Goal: Task Accomplishment & Management: Manage account settings

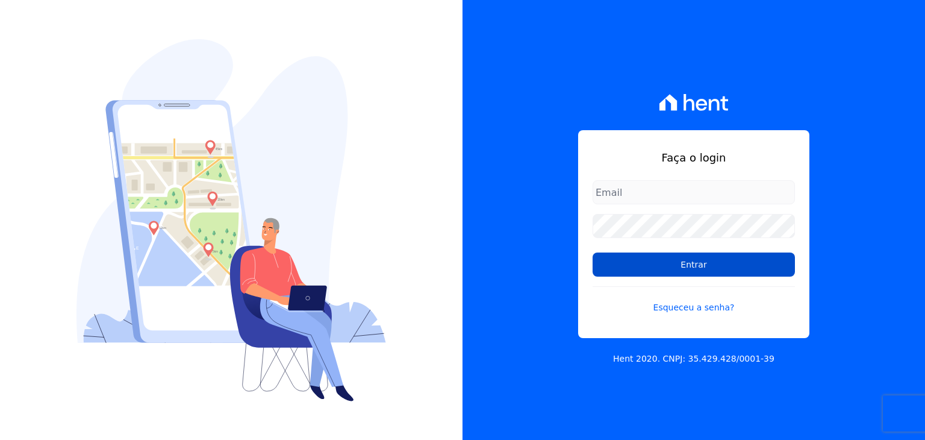
type input "taina.mendes@swarealty.com"
click at [608, 273] on input "Entrar" at bounding box center [693, 264] width 202 height 24
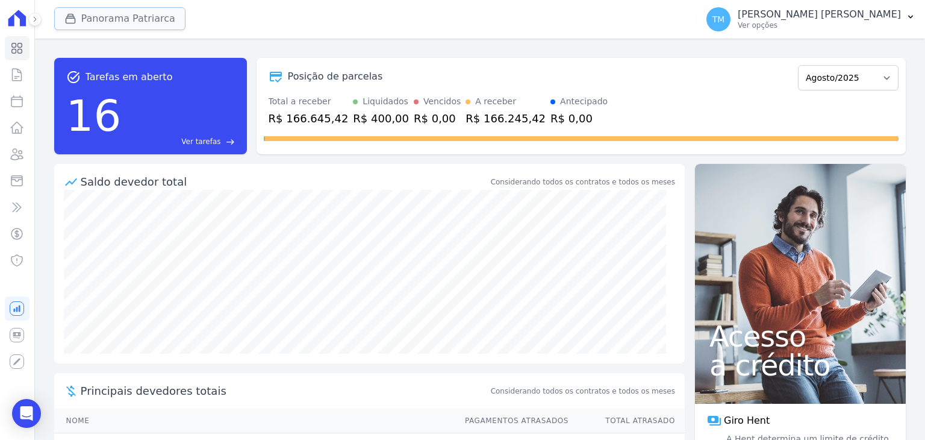
click at [126, 17] on button "Panorama Patriarca" at bounding box center [119, 18] width 131 height 23
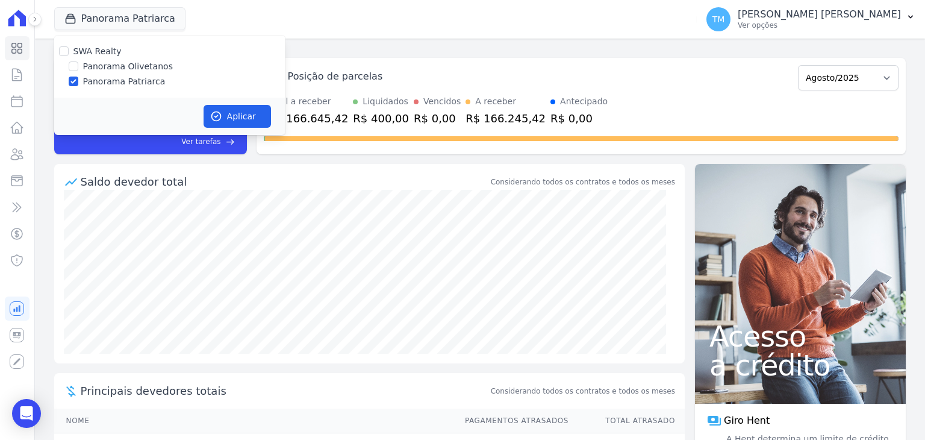
click at [134, 67] on label "Panorama Olivetanos" at bounding box center [128, 66] width 90 height 13
click at [78, 67] on input "Panorama Olivetanos" at bounding box center [74, 66] width 10 height 10
checkbox input "true"
click at [125, 82] on label "Panorama Patriarca" at bounding box center [124, 81] width 82 height 13
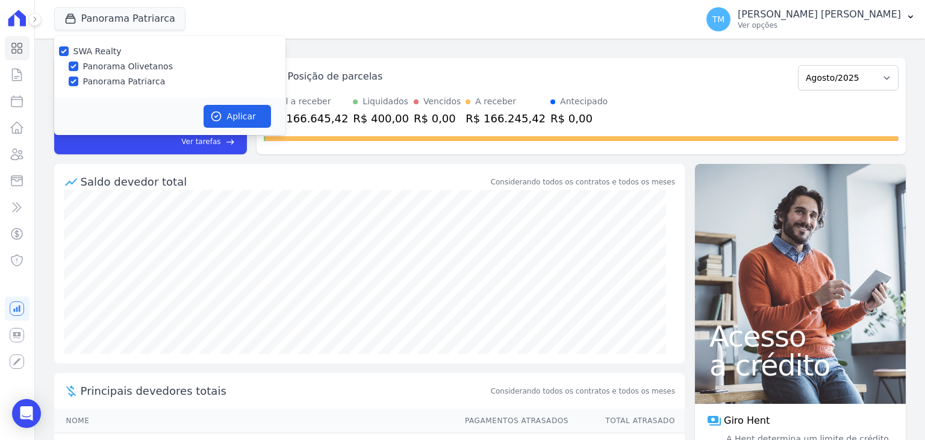
click at [78, 82] on input "Panorama Patriarca" at bounding box center [74, 81] width 10 height 10
checkbox input "false"
click at [244, 118] on button "Aplicar" at bounding box center [237, 116] width 67 height 23
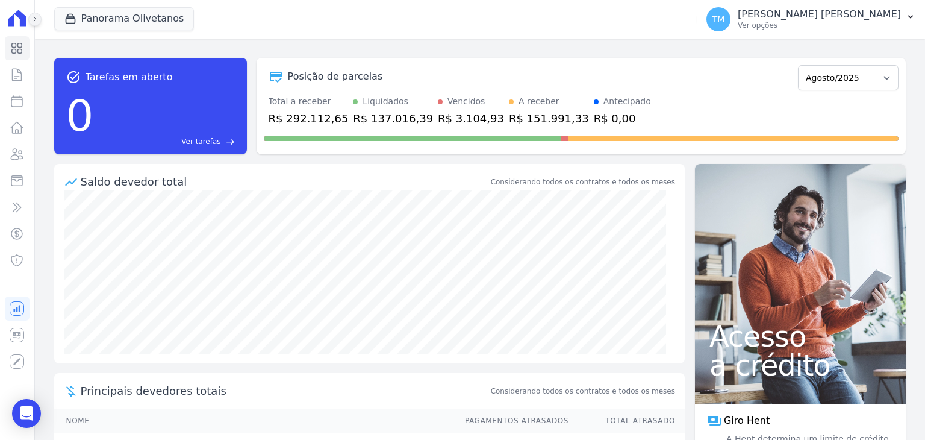
click at [38, 20] on icon at bounding box center [34, 19] width 7 height 7
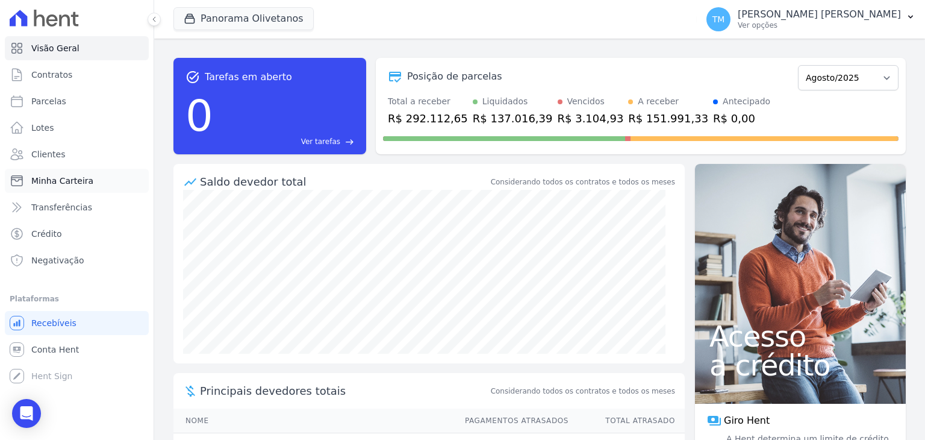
click at [60, 189] on link "Minha Carteira" at bounding box center [77, 181] width 144 height 24
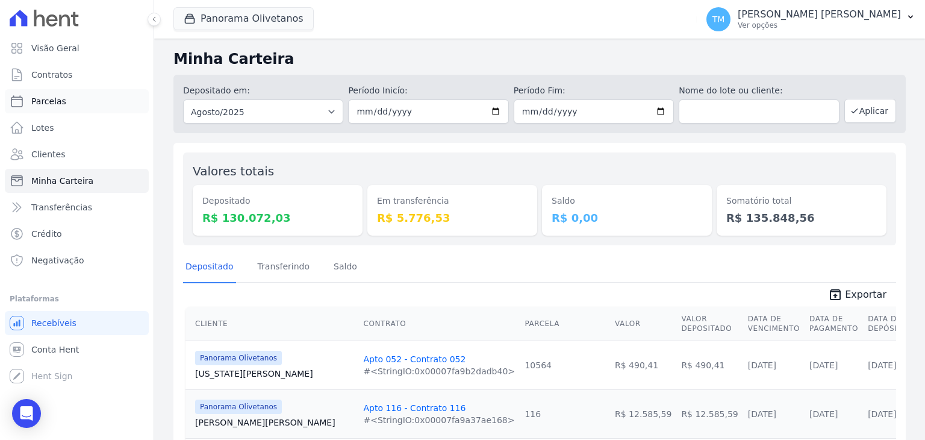
click at [58, 101] on span "Parcelas" at bounding box center [48, 101] width 35 height 12
select select
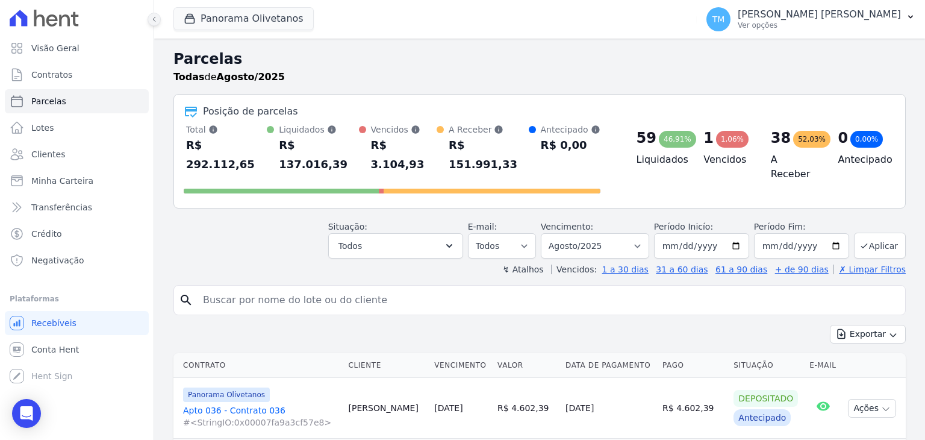
click at [152, 19] on icon at bounding box center [154, 19] width 7 height 7
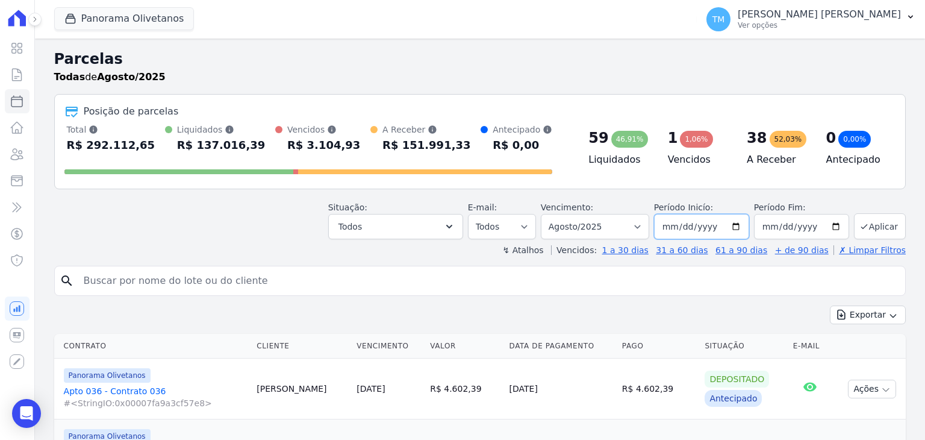
click at [736, 226] on input "2025-08-01" at bounding box center [701, 226] width 95 height 25
click at [727, 227] on input "2025-05-02" at bounding box center [701, 226] width 95 height 25
drag, startPoint x: 737, startPoint y: 225, endPoint x: 737, endPoint y: 233, distance: 7.8
click at [737, 225] on input "2025-05-02" at bounding box center [701, 226] width 95 height 25
type input "2025-05-01"
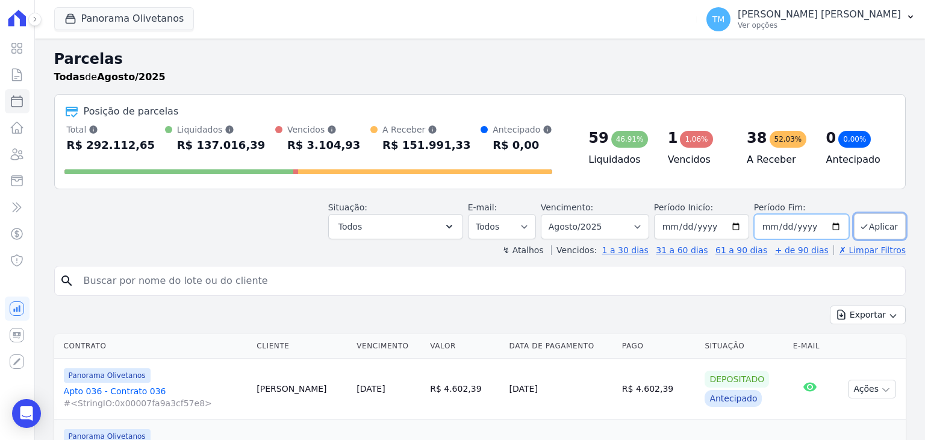
click at [833, 225] on input "2025-08-31" at bounding box center [801, 226] width 95 height 25
click at [827, 226] on input "2025-08-31" at bounding box center [801, 226] width 95 height 25
type input "2025-05-30"
click at [455, 225] on icon "button" at bounding box center [449, 226] width 12 height 12
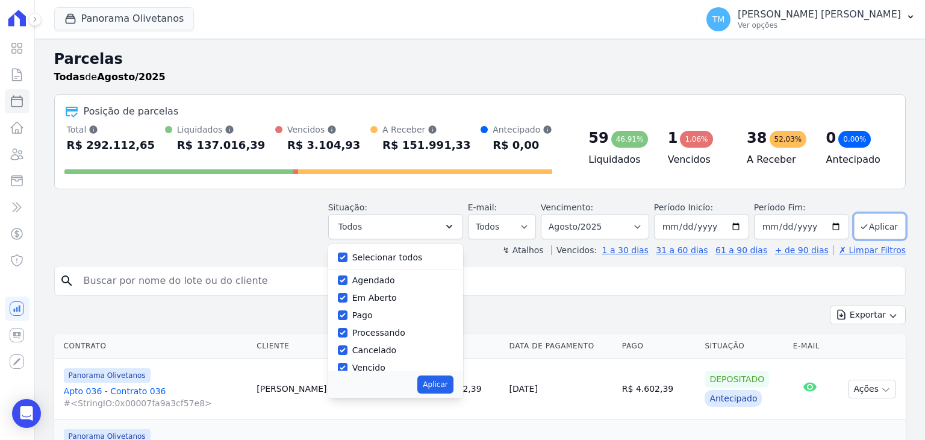
click at [382, 280] on label "Agendado" at bounding box center [373, 280] width 43 height 10
click at [347, 280] on input "Agendado" at bounding box center [343, 280] width 10 height 10
checkbox input "false"
click at [381, 294] on label "Em Aberto" at bounding box center [374, 298] width 45 height 10
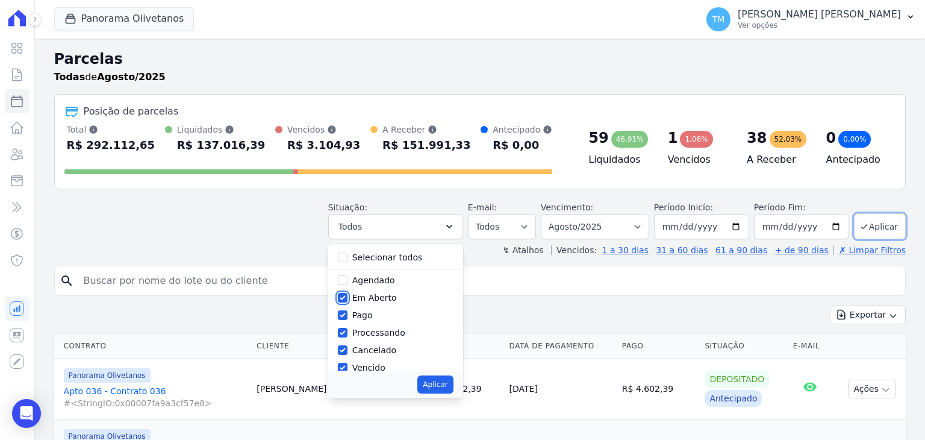
click at [347, 294] on input "Em Aberto" at bounding box center [343, 298] width 10 height 10
checkbox input "false"
click at [372, 314] on label "Pago" at bounding box center [362, 315] width 20 height 10
click at [347, 314] on input "Pago" at bounding box center [343, 315] width 10 height 10
checkbox input "false"
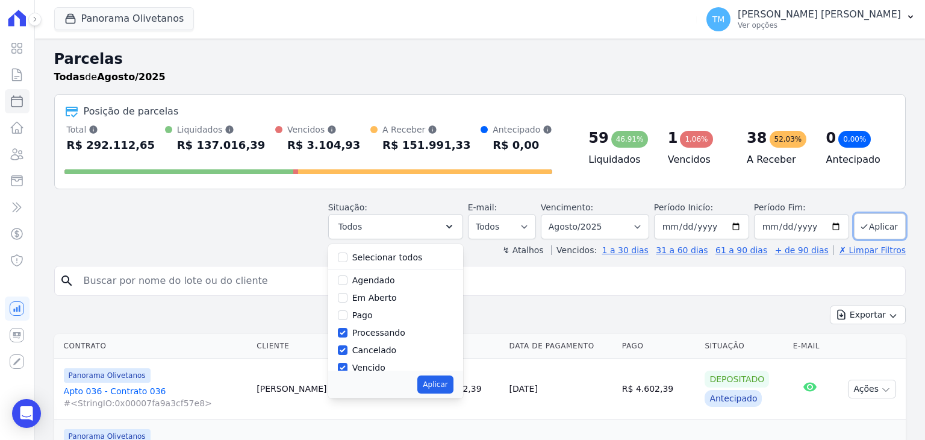
click at [378, 334] on label "Processando" at bounding box center [378, 333] width 53 height 10
click at [347, 334] on input "Processando" at bounding box center [343, 333] width 10 height 10
checkbox input "false"
click at [378, 353] on label "Cancelado" at bounding box center [374, 350] width 44 height 10
click at [347, 353] on input "Cancelado" at bounding box center [343, 350] width 10 height 10
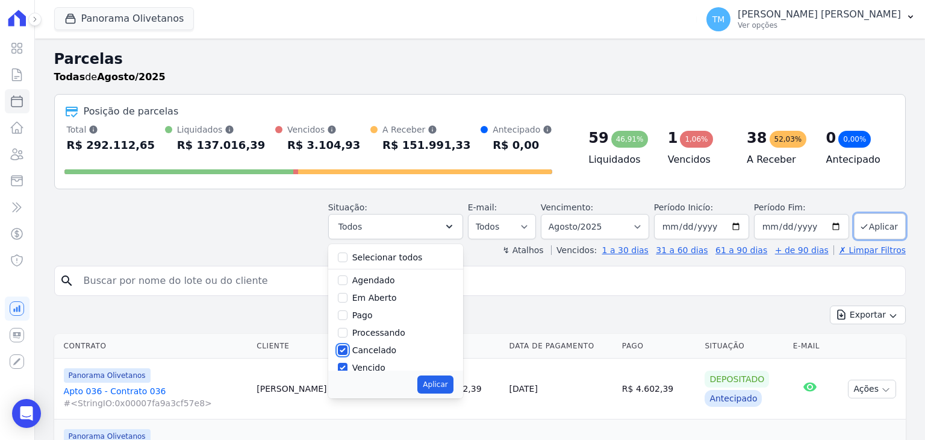
checkbox input "false"
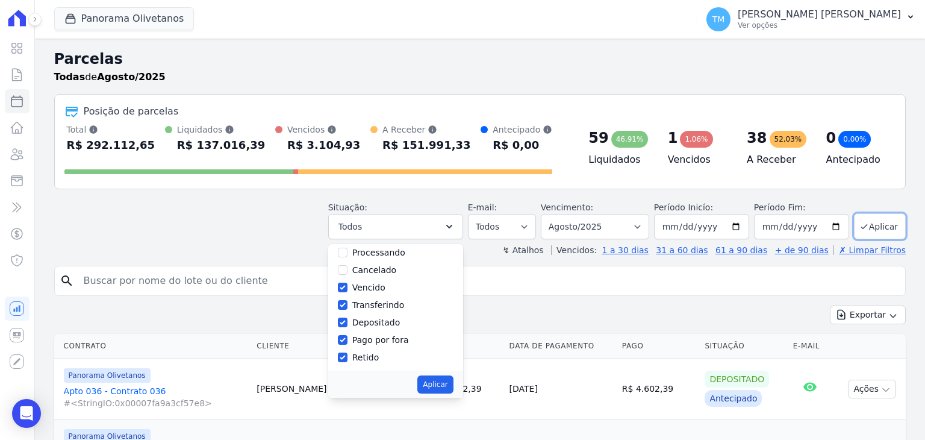
click at [396, 314] on div "Depositado" at bounding box center [396, 322] width 116 height 17
click at [391, 325] on label "Depositado" at bounding box center [376, 322] width 48 height 10
click at [347, 325] on input "Depositado" at bounding box center [343, 322] width 10 height 10
checkbox input "false"
click at [389, 341] on label "Pago por fora" at bounding box center [380, 340] width 57 height 10
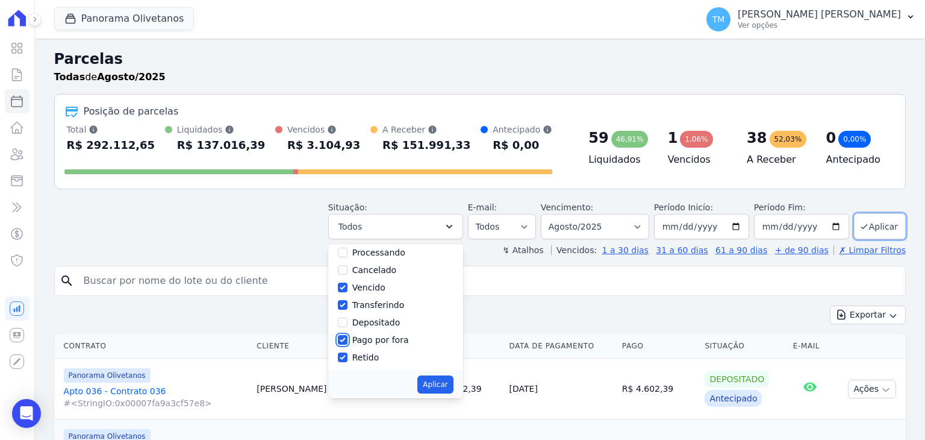
click at [347, 341] on input "Pago por fora" at bounding box center [343, 340] width 10 height 10
checkbox input "false"
click at [384, 346] on div "Pago por fora" at bounding box center [396, 339] width 116 height 17
click at [378, 357] on label "Retido" at bounding box center [365, 357] width 27 height 10
click at [347, 357] on input "Retido" at bounding box center [343, 357] width 10 height 10
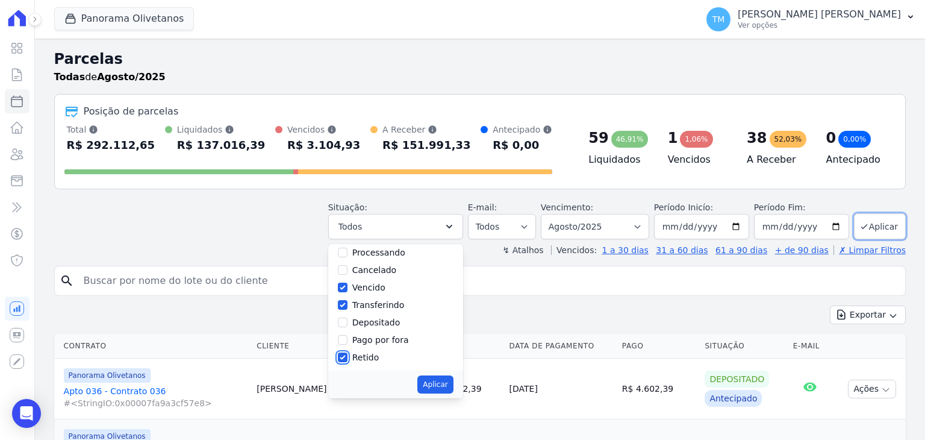
checkbox input "false"
drag, startPoint x: 399, startPoint y: 306, endPoint x: 434, endPoint y: 352, distance: 57.9
click at [399, 306] on label "Transferindo" at bounding box center [378, 305] width 52 height 10
click at [347, 306] on input "Transferindo" at bounding box center [343, 305] width 10 height 10
checkbox input "false"
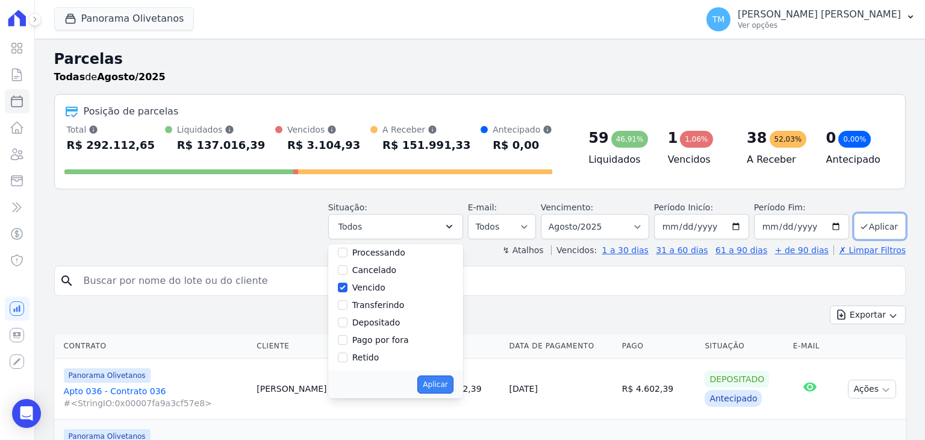
click at [443, 375] on button "Aplicar" at bounding box center [435, 384] width 36 height 18
select select "overdue"
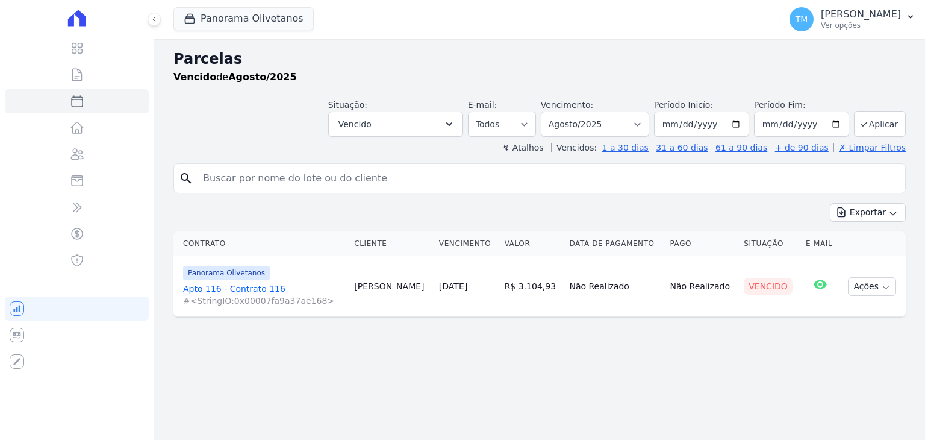
select select
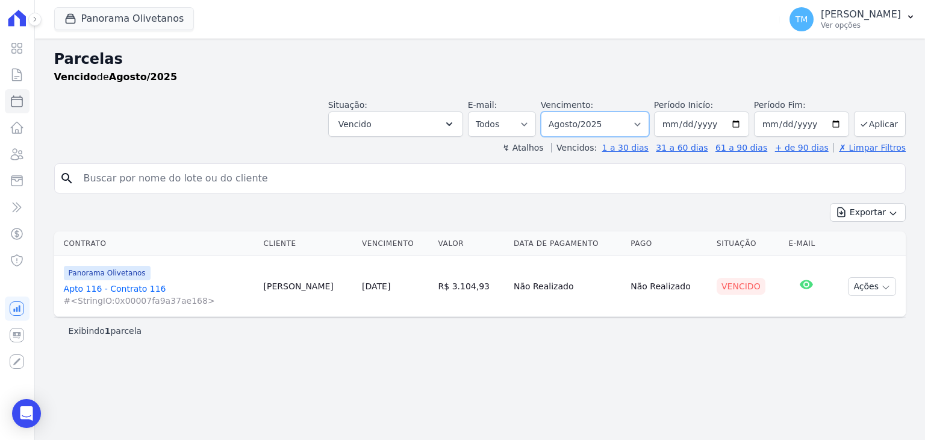
click at [644, 125] on select "Filtrar por período ──────── Todos os meses Março/2023 Abril/2023 Maio/2023 Jun…" at bounding box center [595, 123] width 108 height 25
select select "05/2025"
click at [559, 111] on select "Filtrar por período ──────── Todos os meses Março/2023 Abril/2023 Maio/2023 Jun…" at bounding box center [595, 123] width 108 height 25
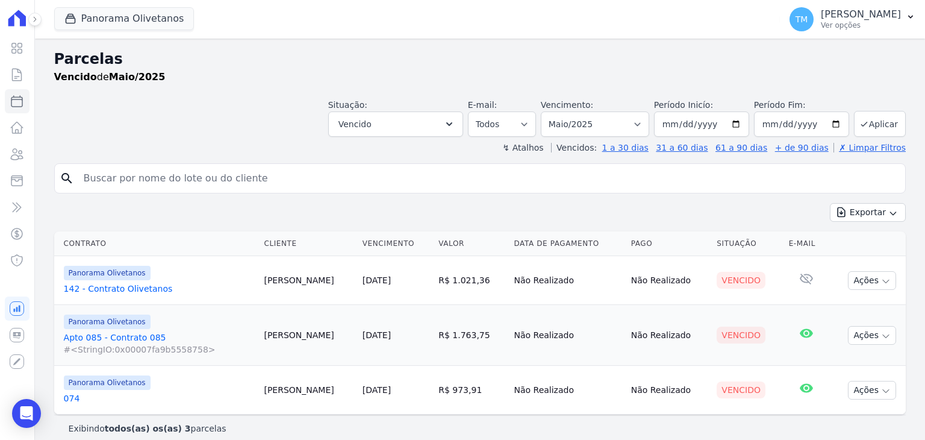
select select
click at [72, 399] on link "074" at bounding box center [159, 398] width 191 height 12
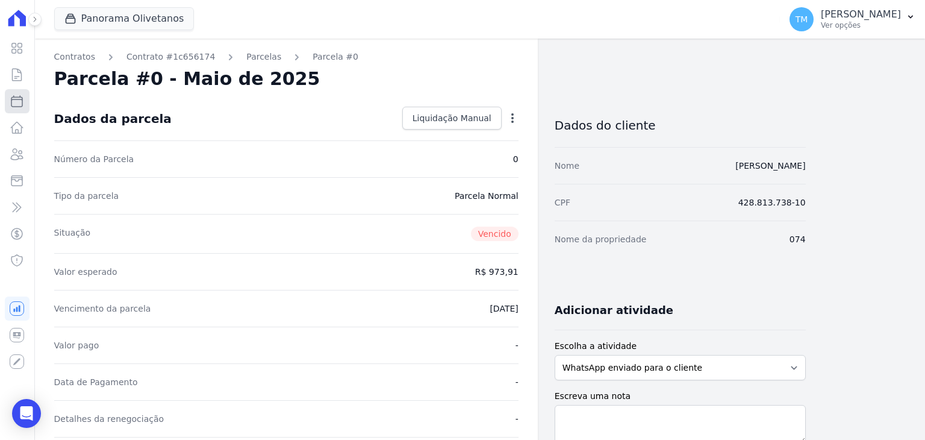
click at [19, 98] on icon at bounding box center [17, 101] width 14 height 14
click at [15, 105] on icon at bounding box center [17, 101] width 14 height 14
select select
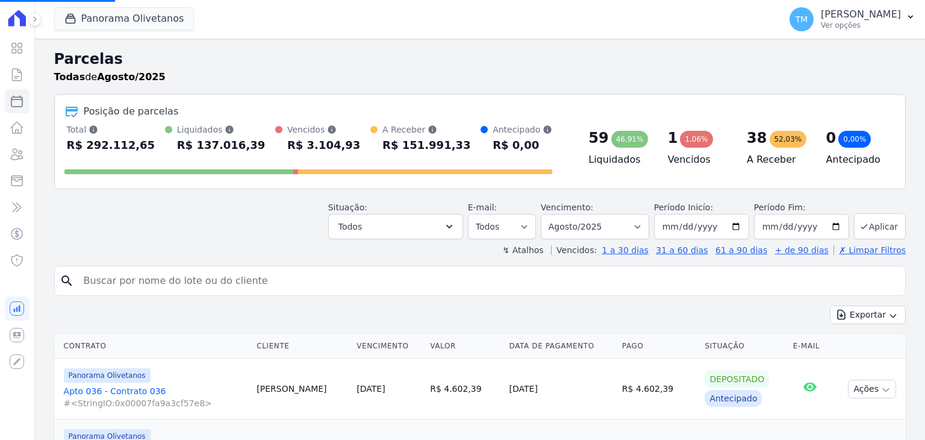
select select
click at [426, 226] on button "Todos" at bounding box center [395, 226] width 135 height 25
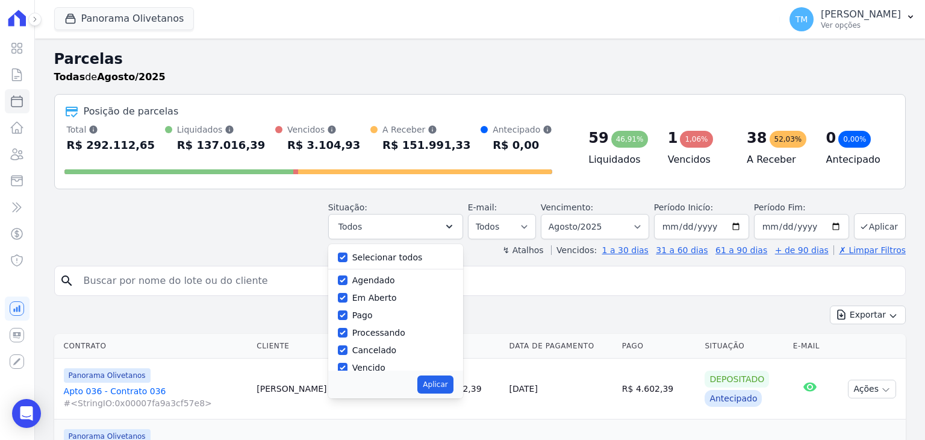
click at [391, 260] on label "Selecionar todos" at bounding box center [387, 257] width 70 height 10
click at [347, 260] on input "Selecionar todos" at bounding box center [343, 257] width 10 height 10
checkbox input "false"
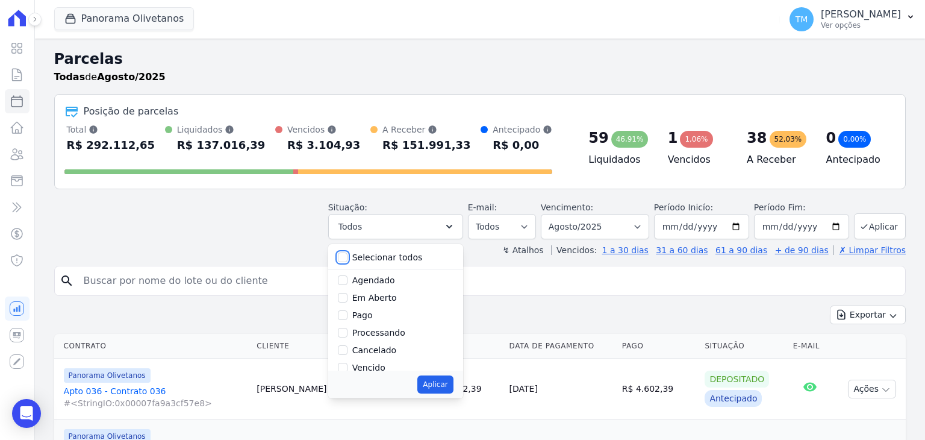
checkbox input "false"
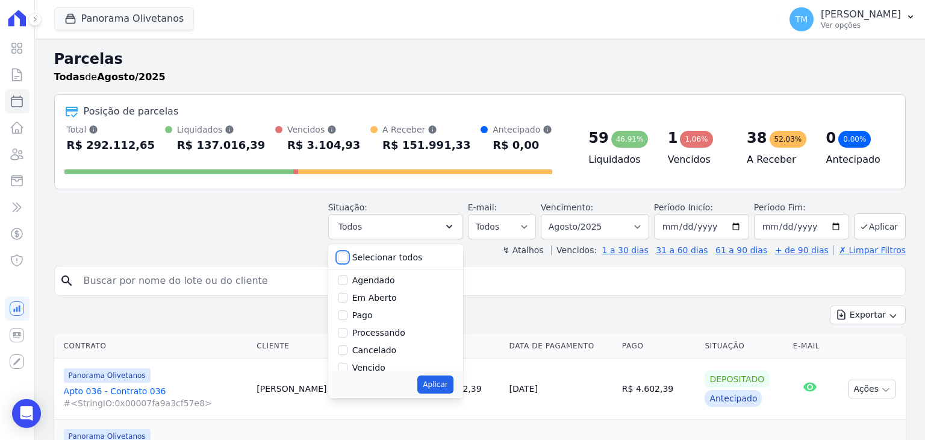
checkbox input "false"
click at [364, 365] on label "Vencido" at bounding box center [368, 367] width 33 height 10
click at [347, 365] on input "Vencido" at bounding box center [343, 367] width 10 height 10
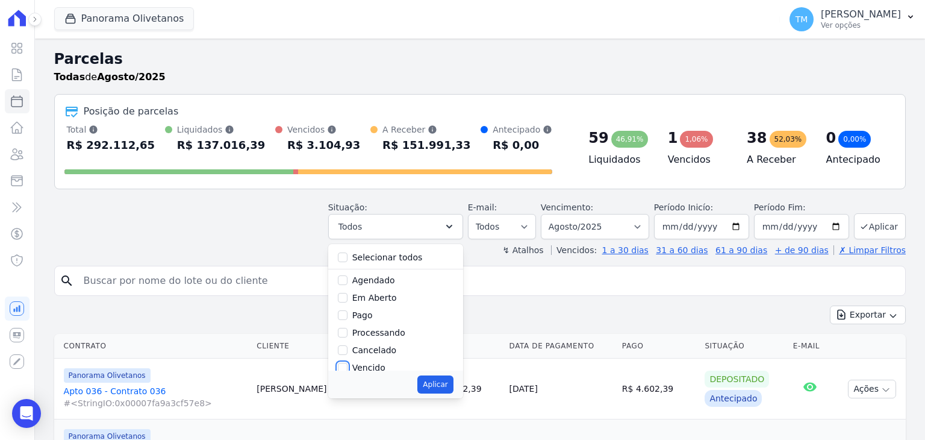
checkbox input "true"
click at [453, 380] on button "Aplicar" at bounding box center [435, 384] width 36 height 18
select select "overdue"
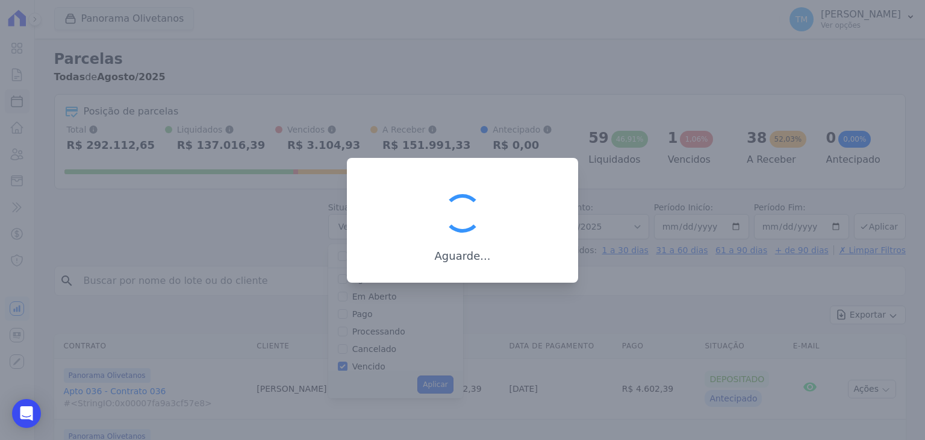
scroll to position [22, 0]
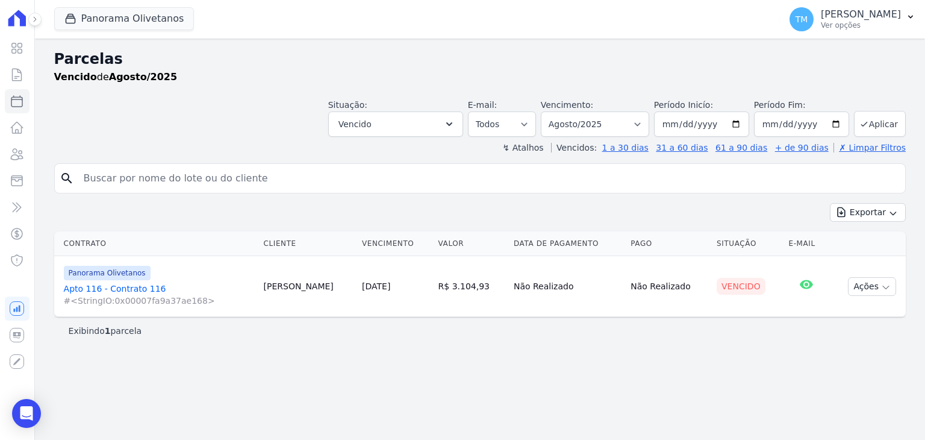
select select
click at [639, 120] on select "Filtrar por período ──────── Todos os meses Março/2023 Abril/2023 Maio/2023 Jun…" at bounding box center [595, 123] width 108 height 25
select select "07/2025"
click at [559, 111] on select "Filtrar por período ──────── Todos os meses Março/2023 Abril/2023 Maio/2023 Jun…" at bounding box center [595, 123] width 108 height 25
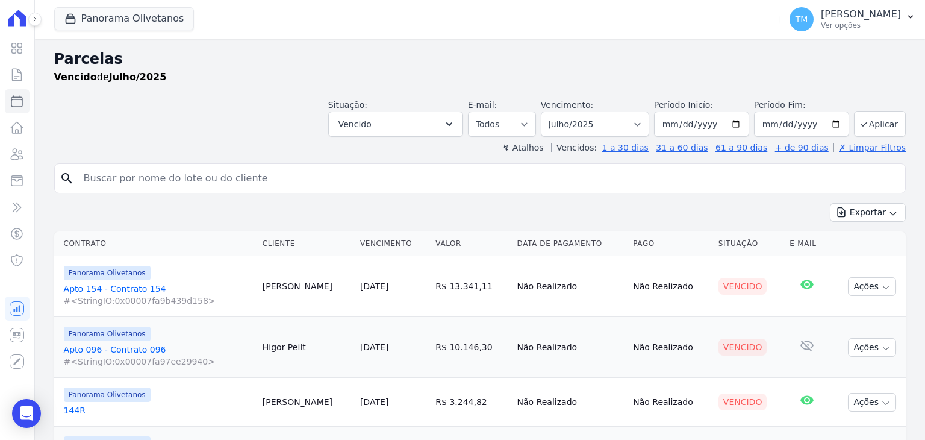
select select
click at [611, 116] on select "Filtrar por período ──────── Todos os meses Março/2023 Abril/2023 Maio/2023 Jun…" at bounding box center [595, 123] width 108 height 25
select select "06/2025"
click at [550, 111] on select "Filtrar por período ──────── Todos os meses Março/2023 Abril/2023 Maio/2023 Jun…" at bounding box center [595, 123] width 108 height 25
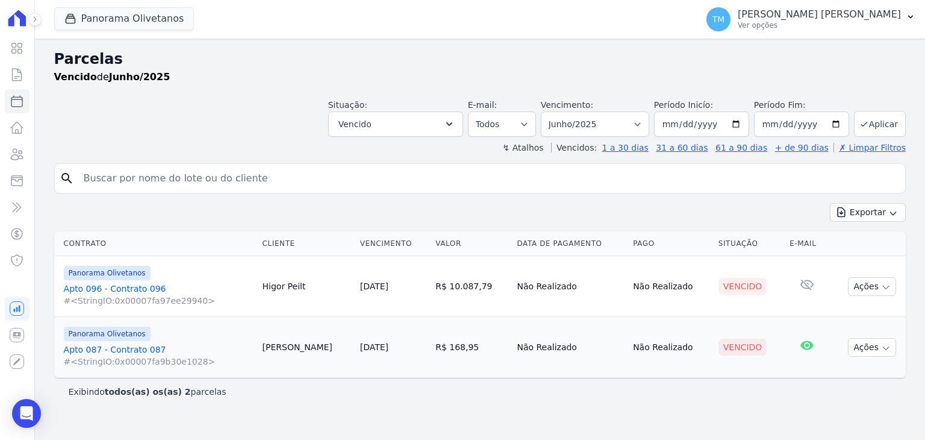
select select
click at [36, 19] on icon at bounding box center [34, 19] width 7 height 7
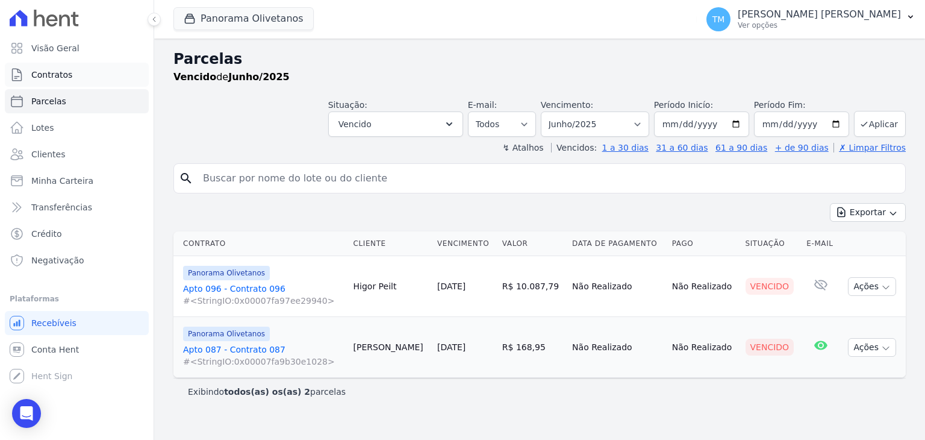
click at [64, 82] on link "Contratos" at bounding box center [77, 75] width 144 height 24
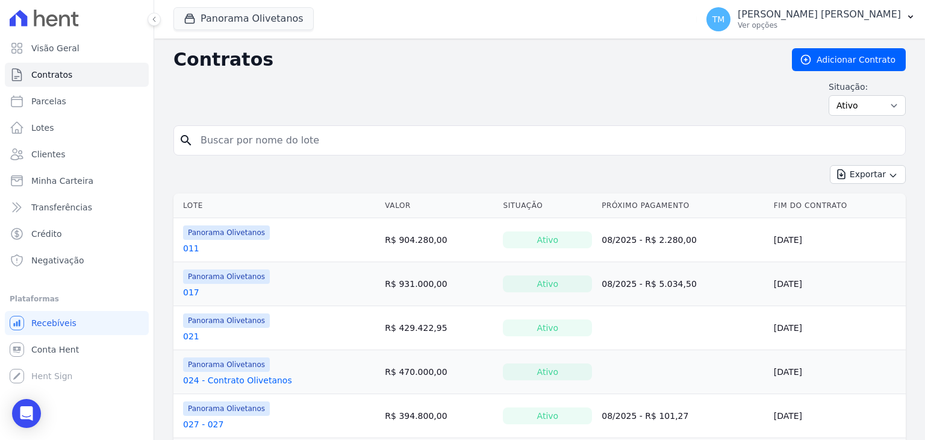
click at [289, 146] on input "search" at bounding box center [546, 140] width 707 height 24
type input "074"
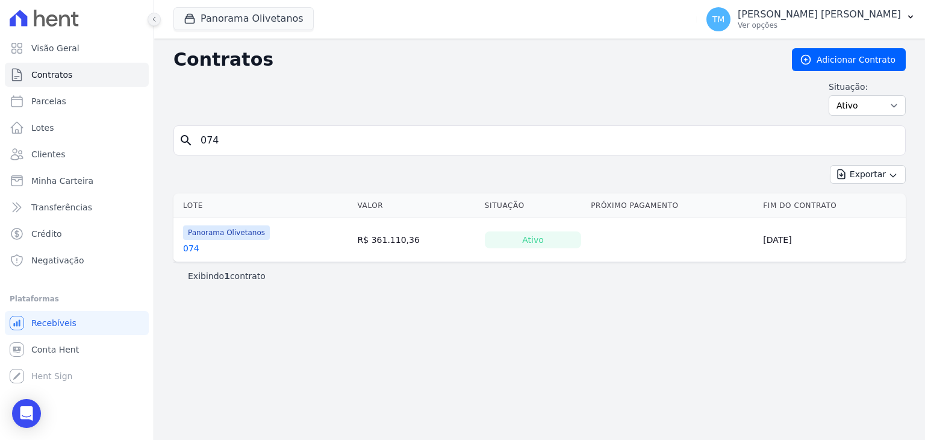
click at [157, 24] on button at bounding box center [154, 19] width 13 height 13
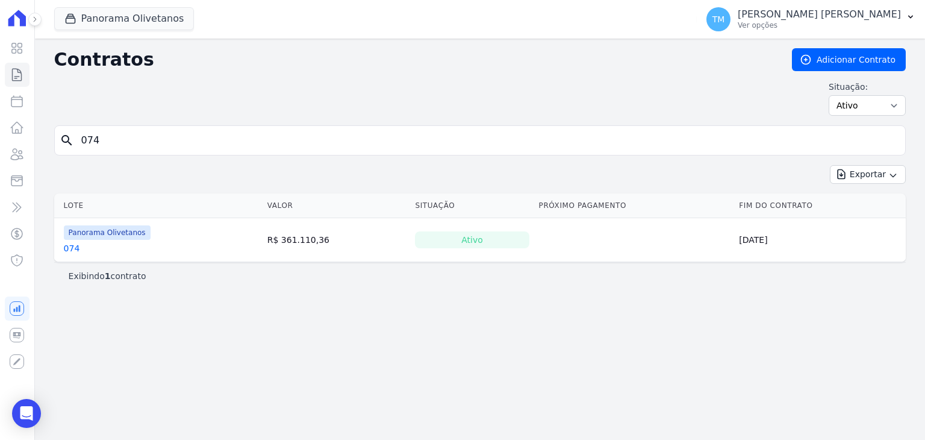
click at [65, 250] on link "074" at bounding box center [72, 248] width 16 height 12
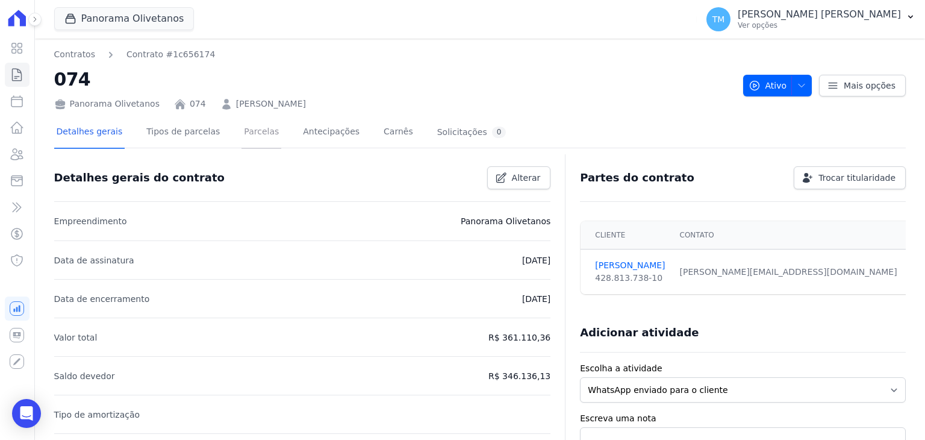
click at [241, 133] on link "Parcelas" at bounding box center [261, 133] width 40 height 32
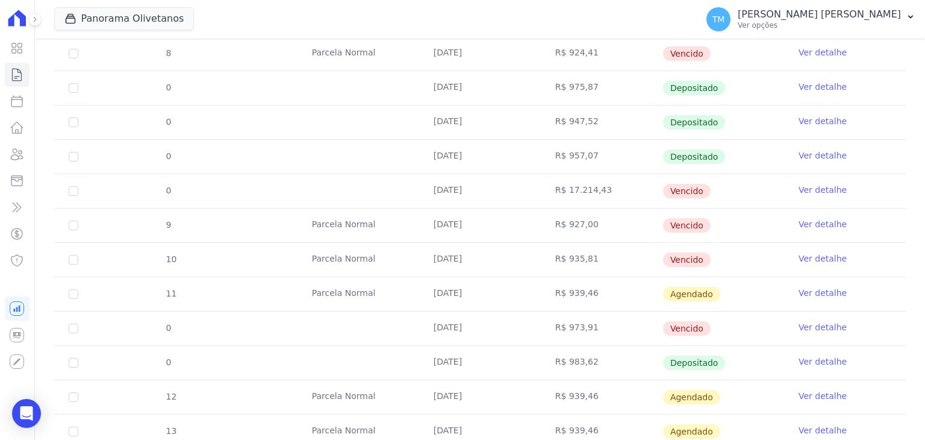
scroll to position [301, 0]
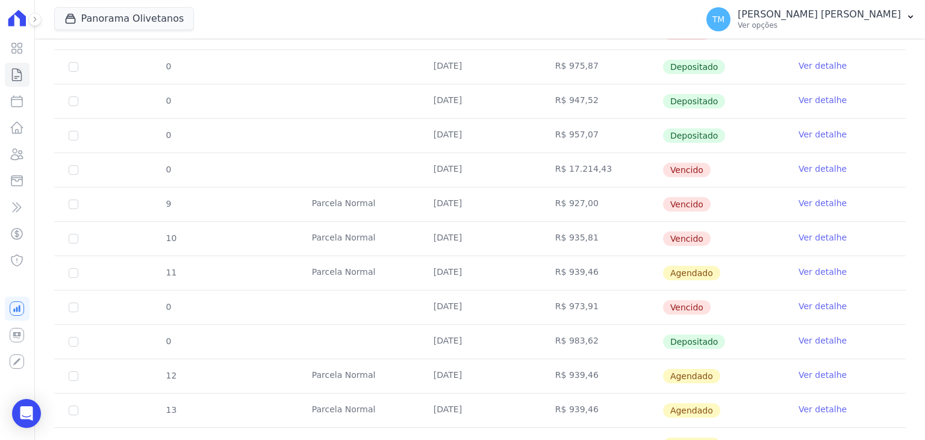
click at [807, 275] on link "Ver detalhe" at bounding box center [822, 272] width 48 height 12
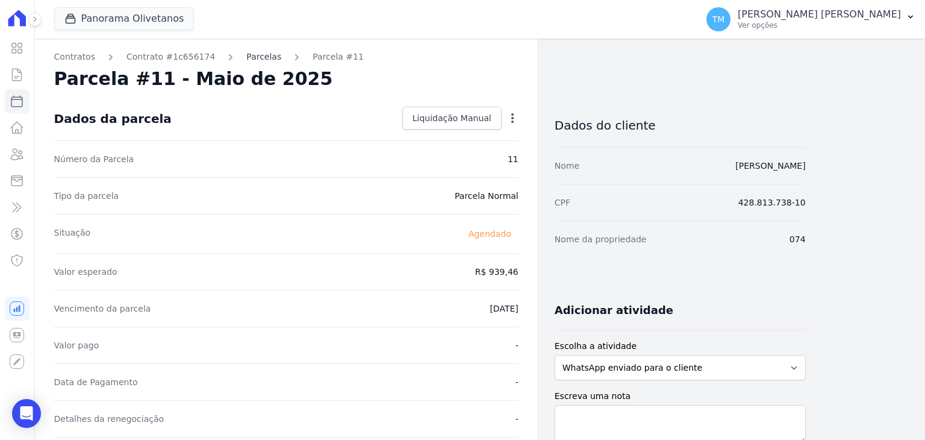
click at [246, 61] on link "Parcelas" at bounding box center [263, 57] width 35 height 13
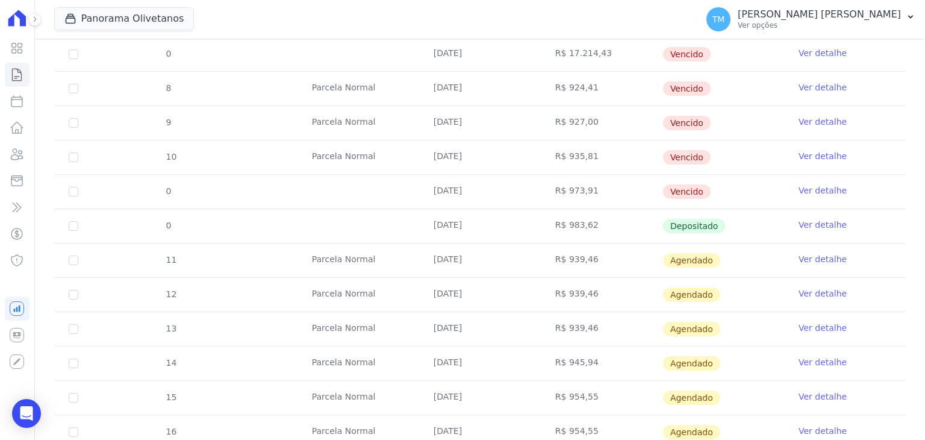
scroll to position [381, 0]
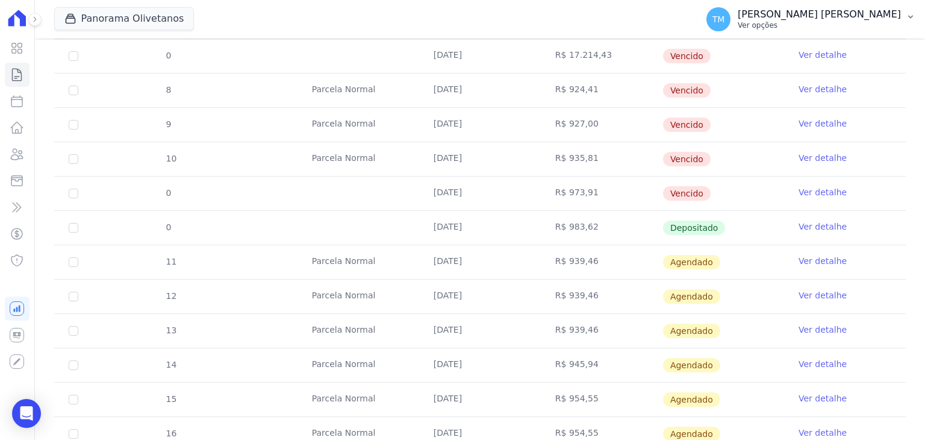
click at [887, 32] on button "TM [PERSON_NAME] [PERSON_NAME] Ver opções" at bounding box center [811, 19] width 228 height 34
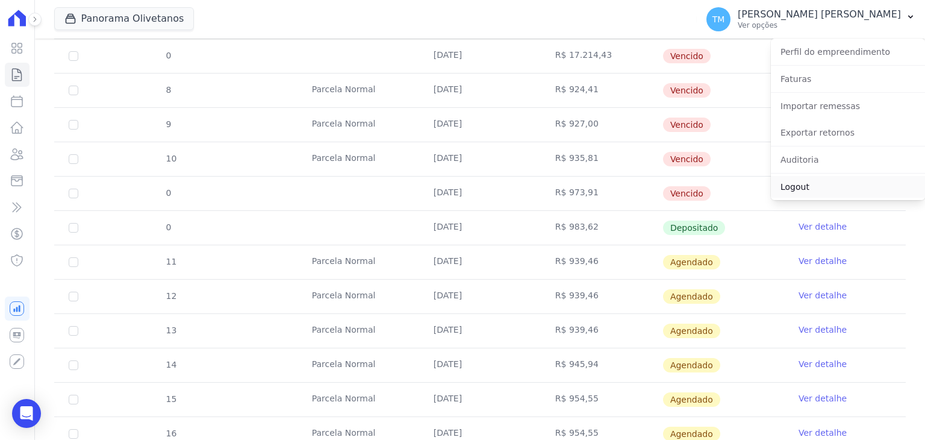
click at [806, 185] on link "Logout" at bounding box center [848, 187] width 154 height 22
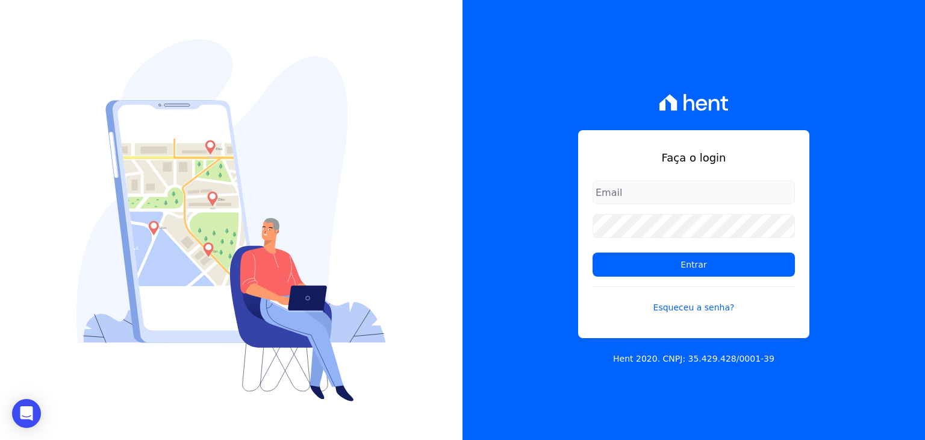
type input "[EMAIL_ADDRESS][DOMAIN_NAME]"
